Goal: Task Accomplishment & Management: Manage account settings

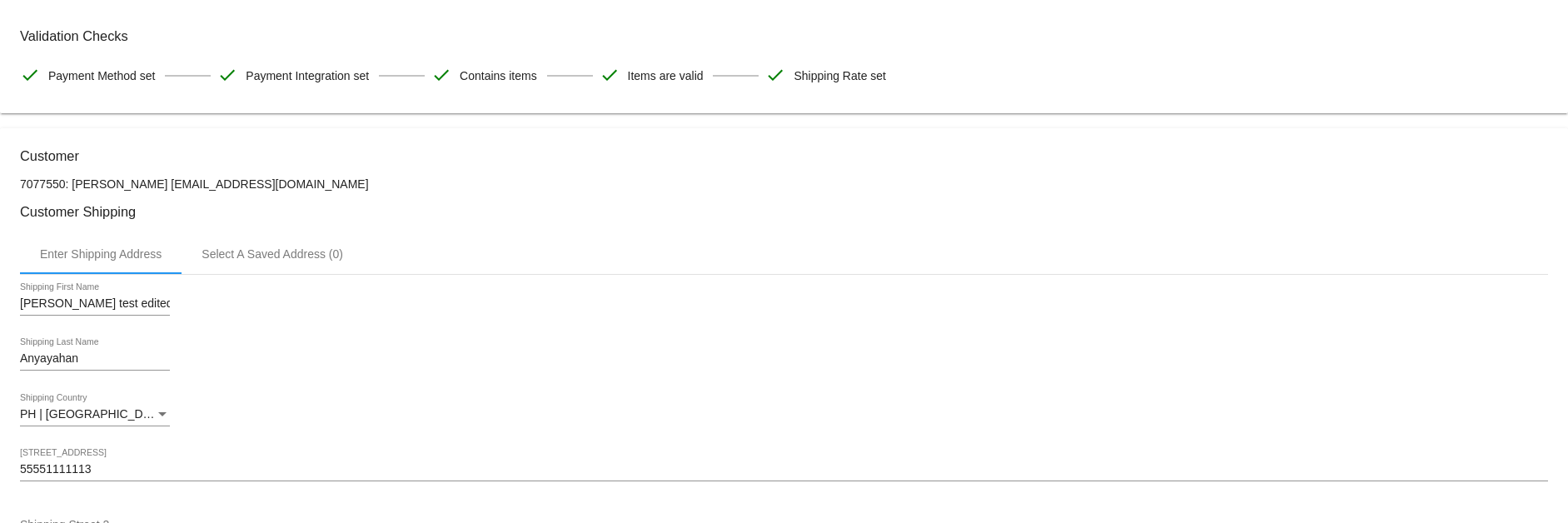
scroll to position [92, 0]
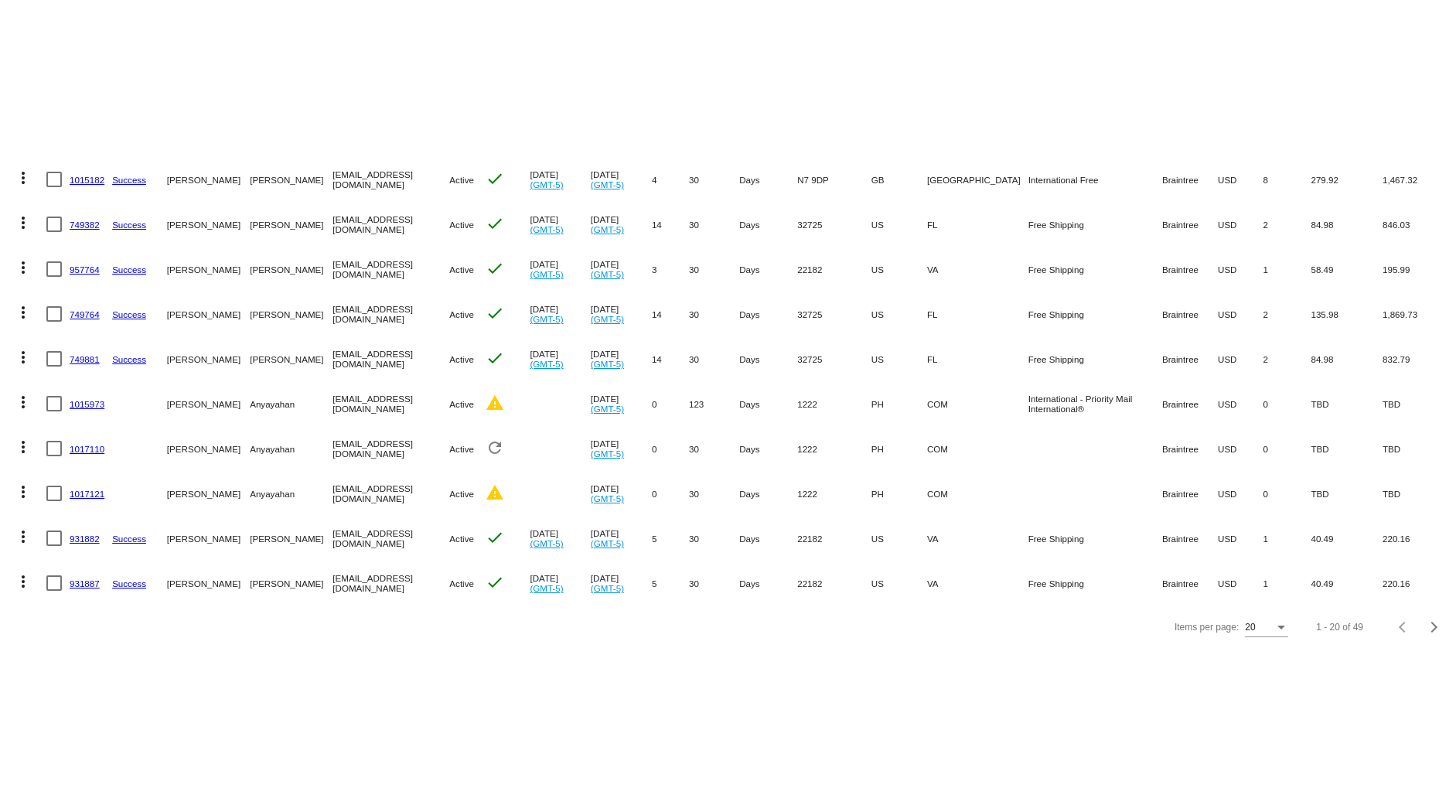
scroll to position [333, 0]
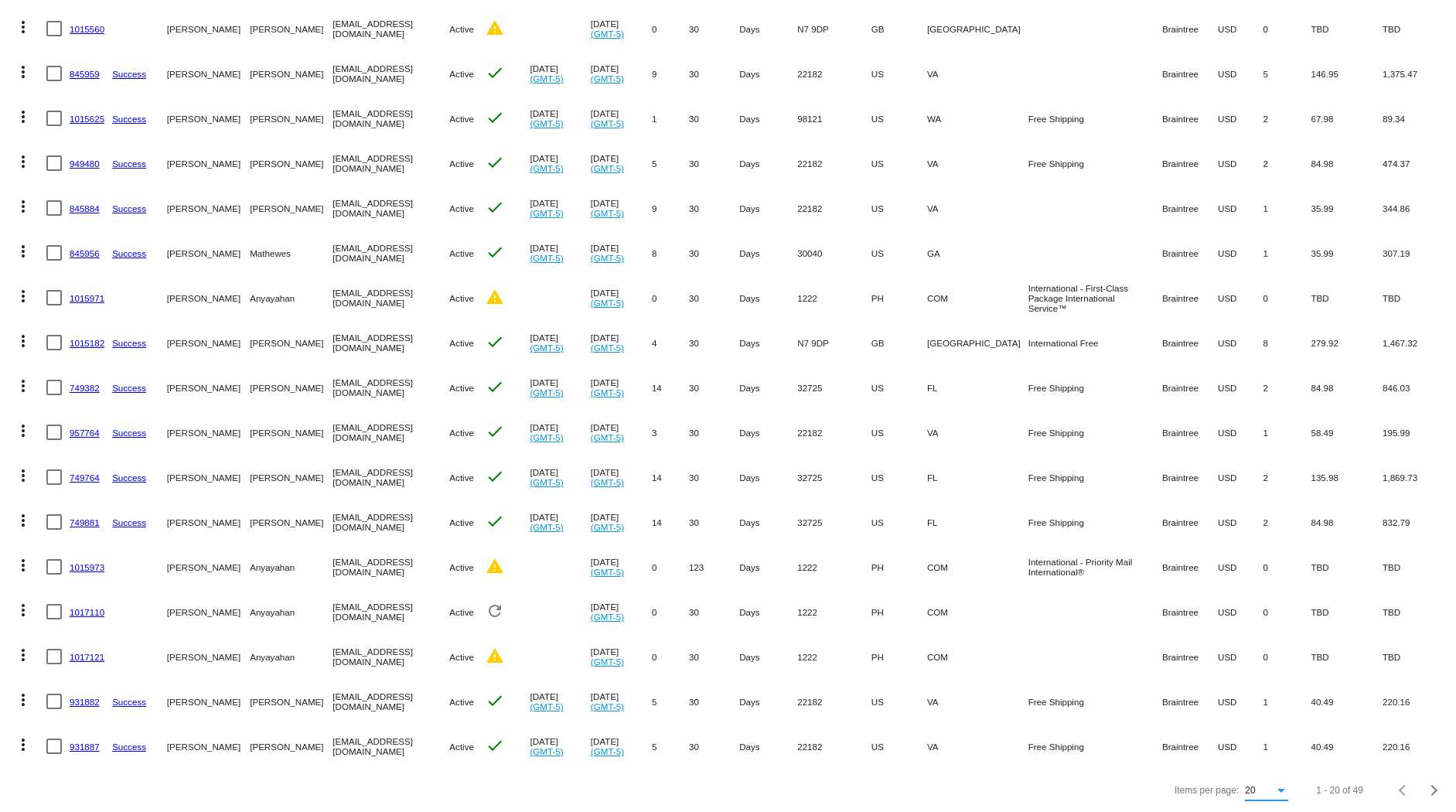
click at [1253, 485] on div "20" at bounding box center [1259, 791] width 29 height 11
click at [1256, 485] on span "100" at bounding box center [1254, 781] width 43 height 27
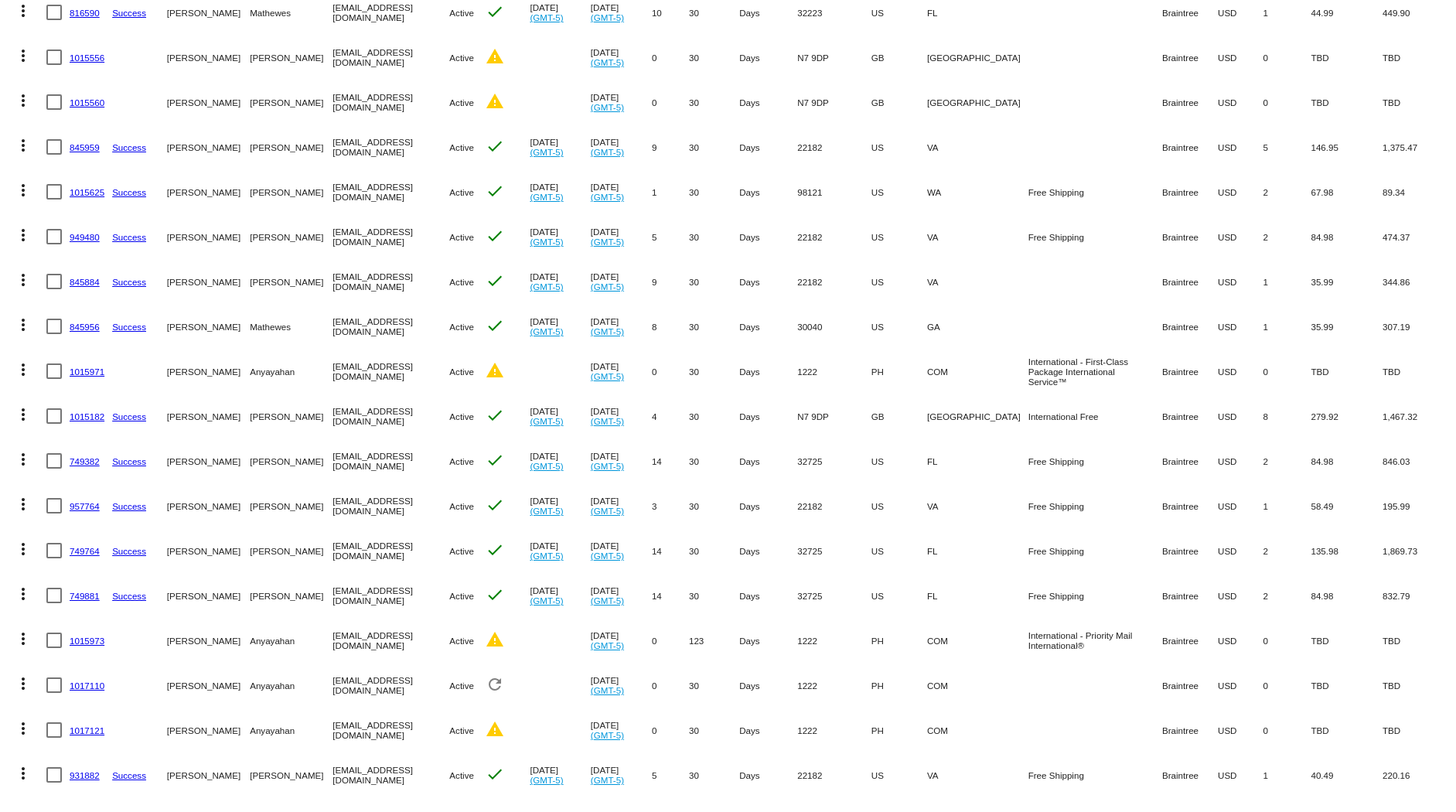
scroll to position [0, 0]
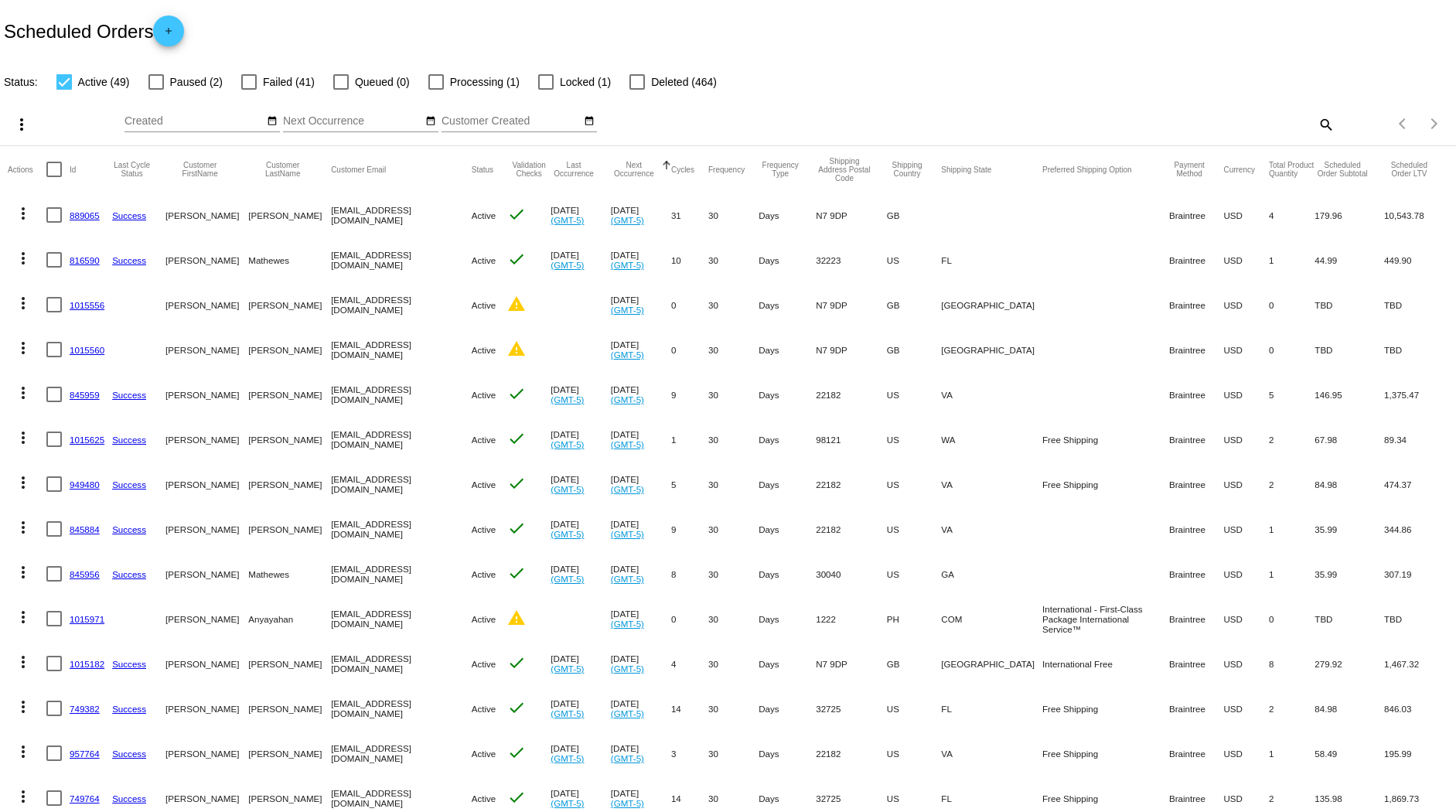
click at [521, 124] on input "Customer Created" at bounding box center [510, 122] width 139 height 13
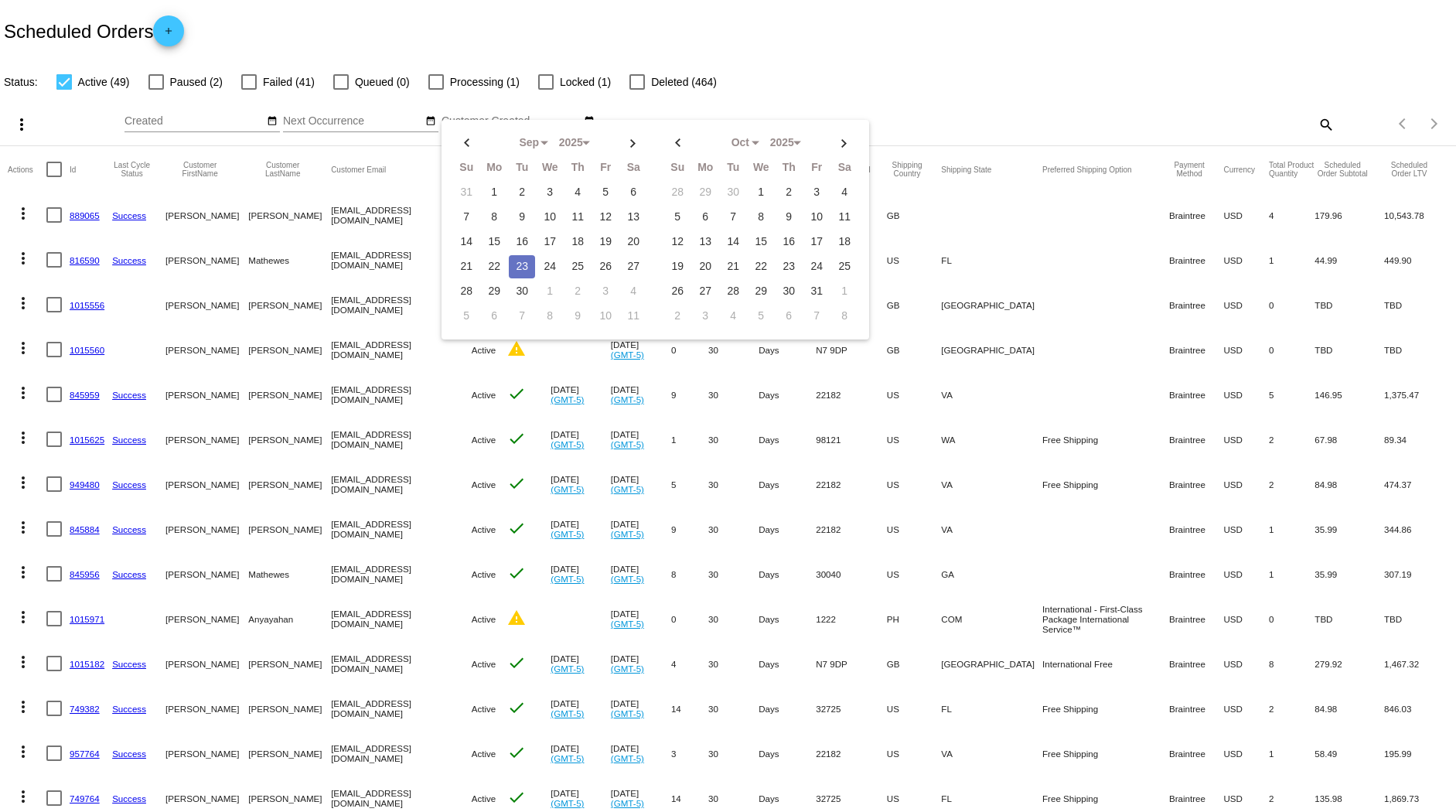
click at [748, 98] on div "more_vert Sep Jan Feb Mar Apr 1" at bounding box center [728, 119] width 1456 height 55
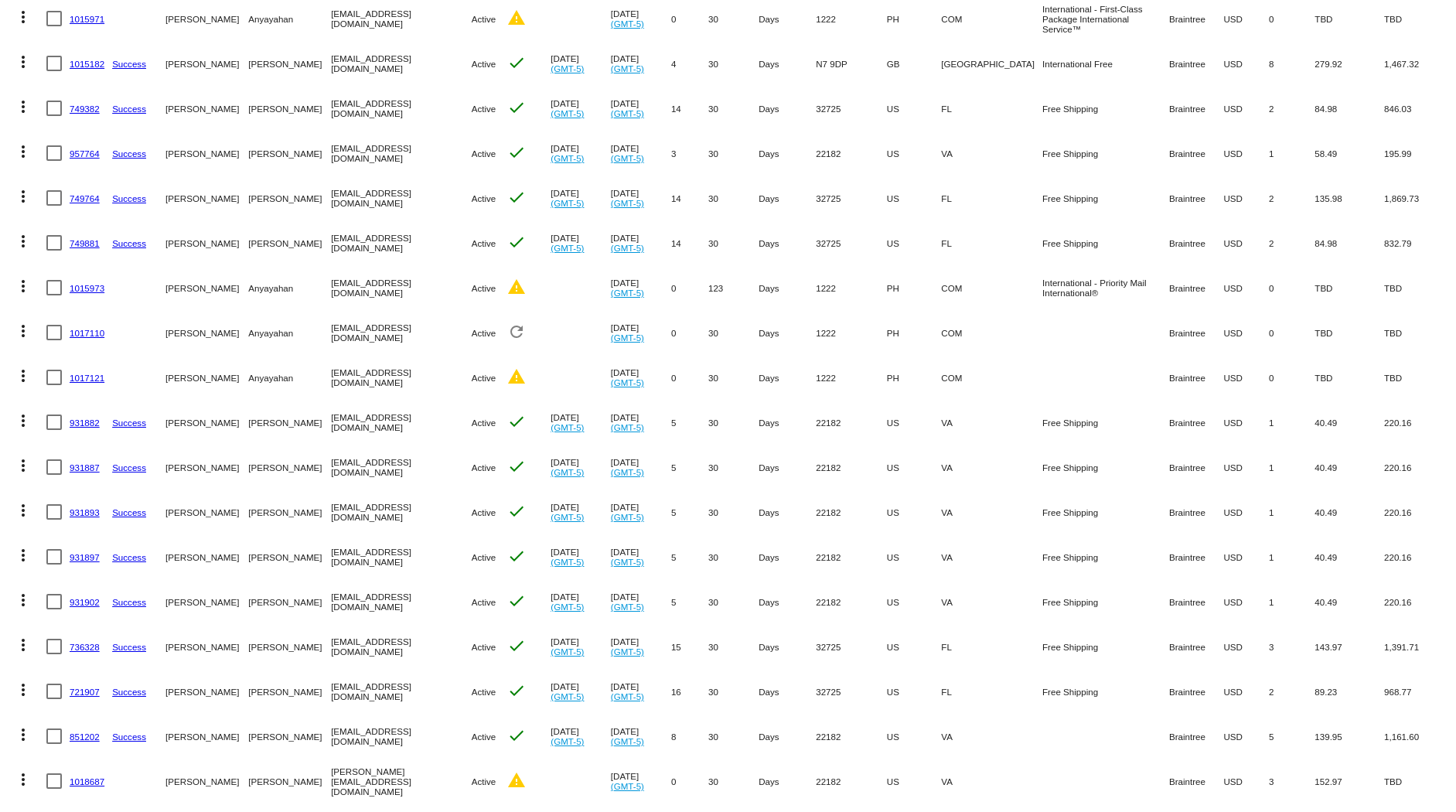
scroll to position [601, 0]
click at [101, 284] on link "1015973" at bounding box center [87, 287] width 35 height 10
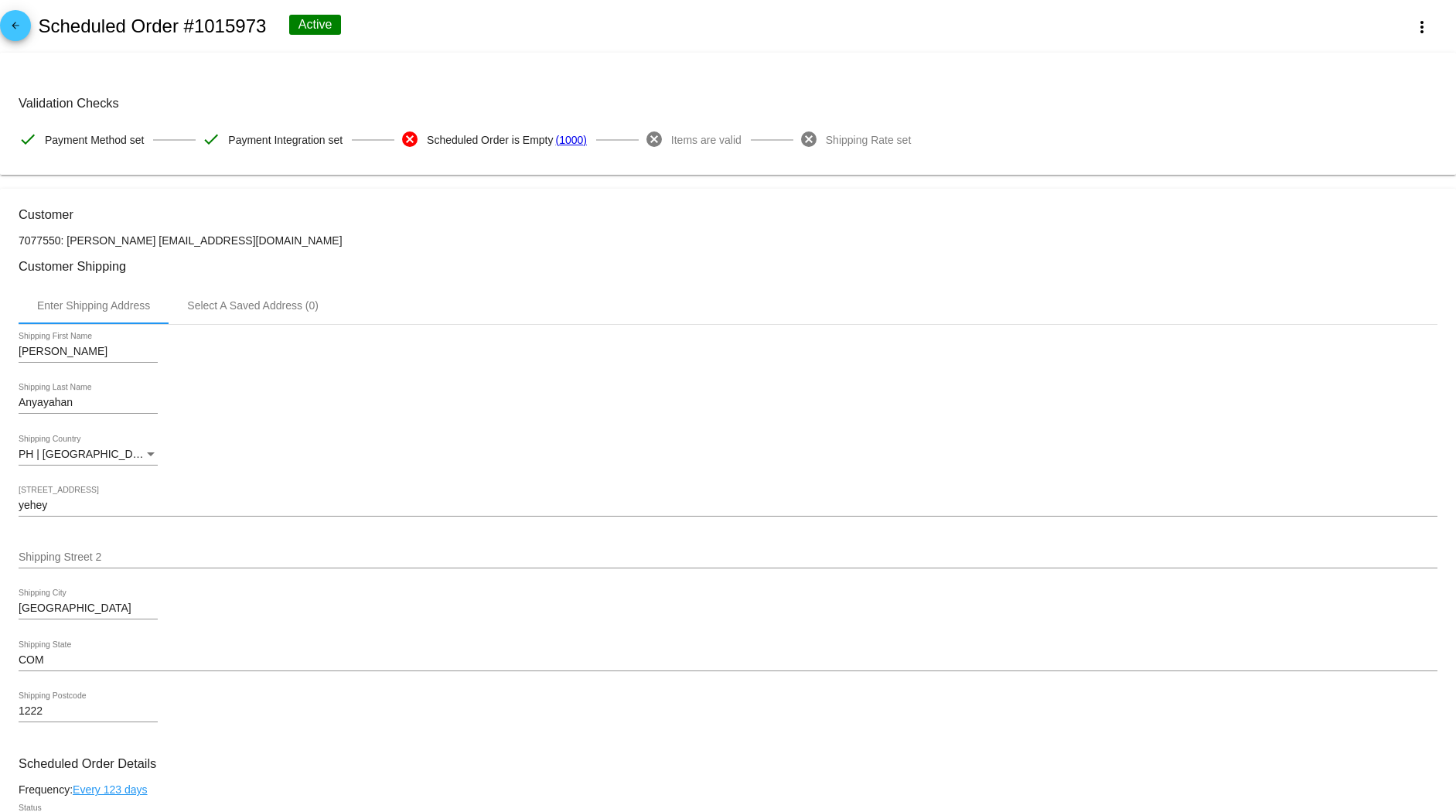
scroll to position [128, 0]
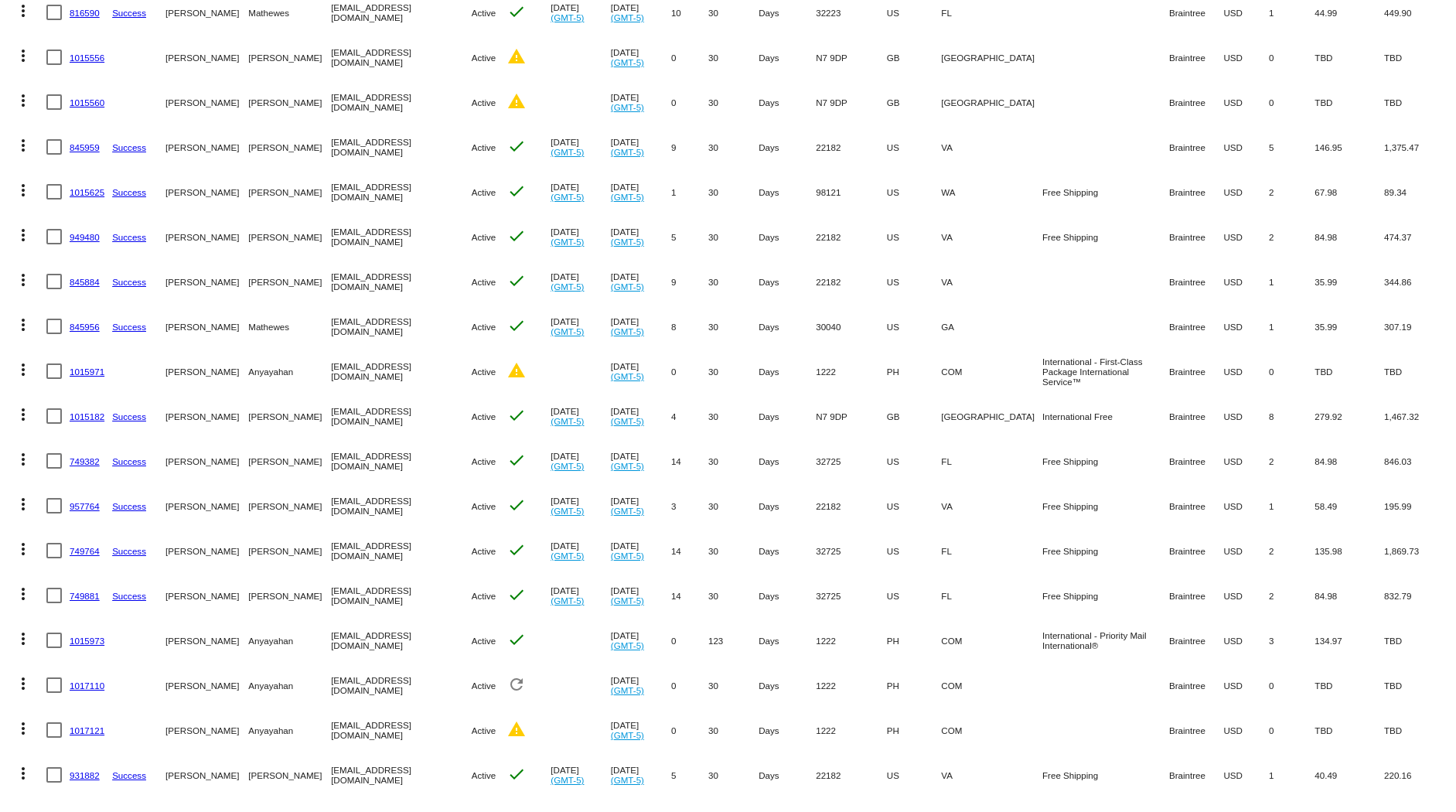
scroll to position [258, 0]
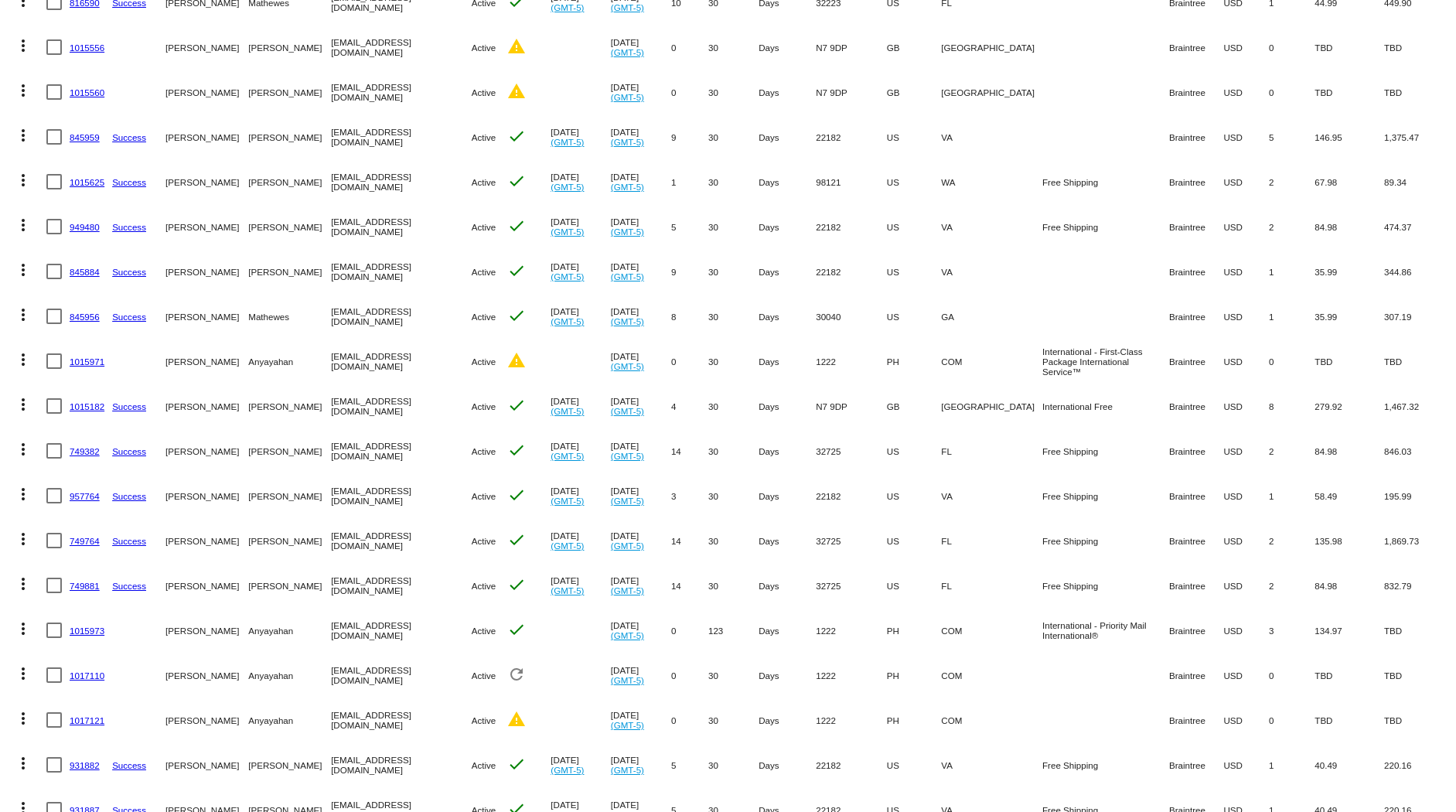
click at [95, 627] on link "1015973" at bounding box center [87, 631] width 35 height 10
